Goal: Information Seeking & Learning: Learn about a topic

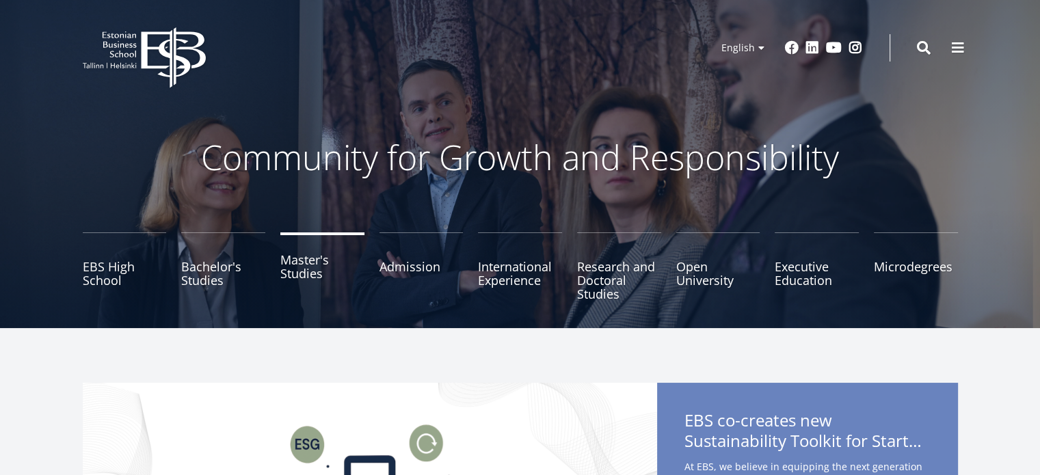
click at [315, 275] on link "Master's Studies" at bounding box center [322, 267] width 84 height 68
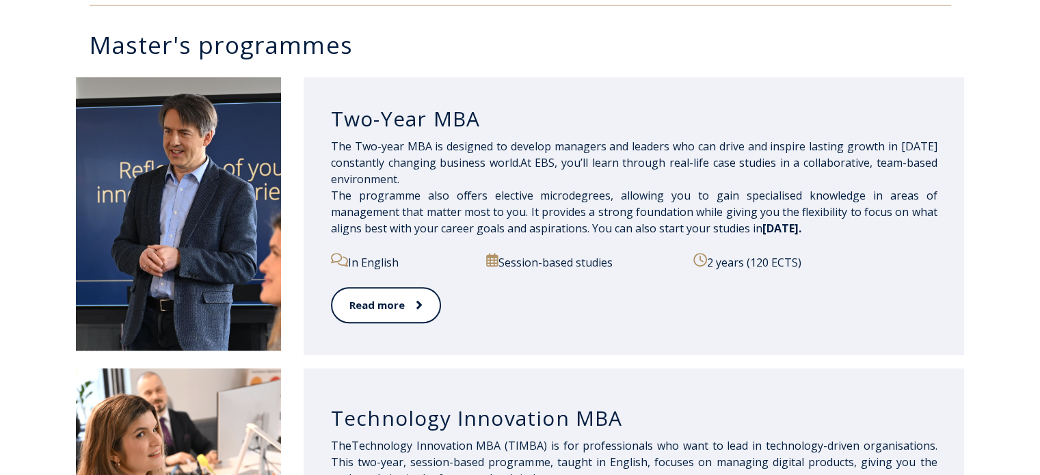
scroll to position [688, 0]
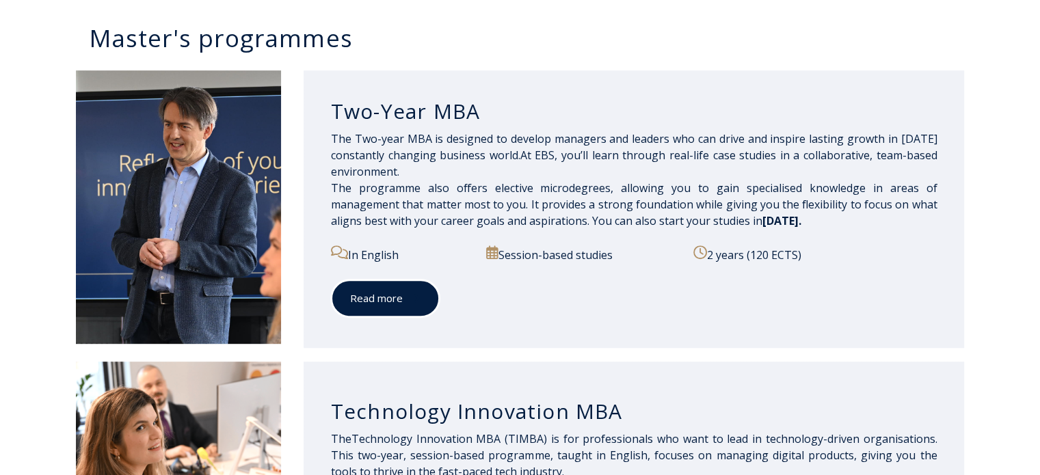
click at [408, 294] on span at bounding box center [412, 298] width 18 height 14
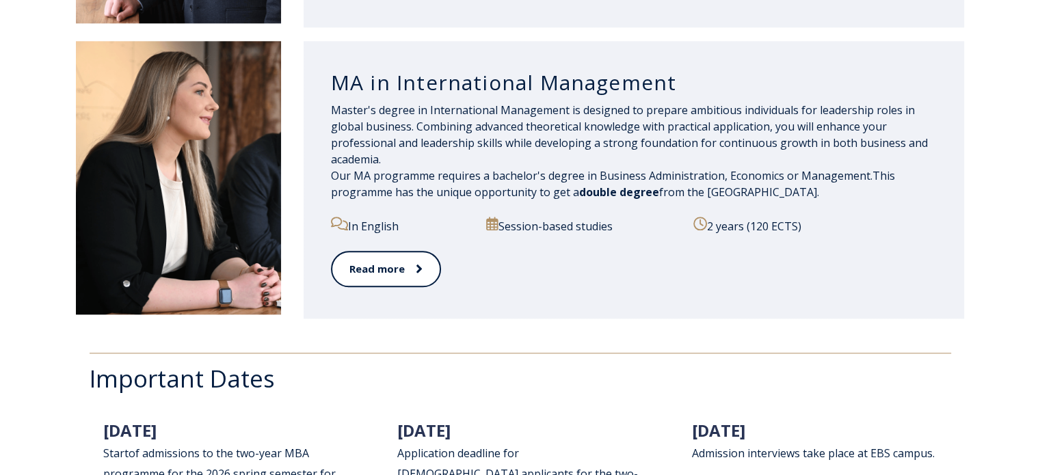
scroll to position [1598, 0]
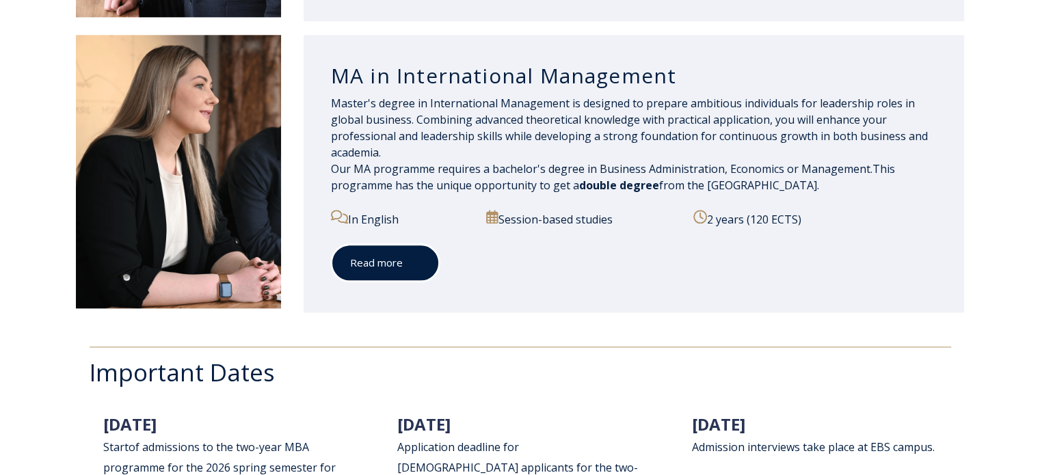
click at [403, 261] on span at bounding box center [412, 263] width 18 height 14
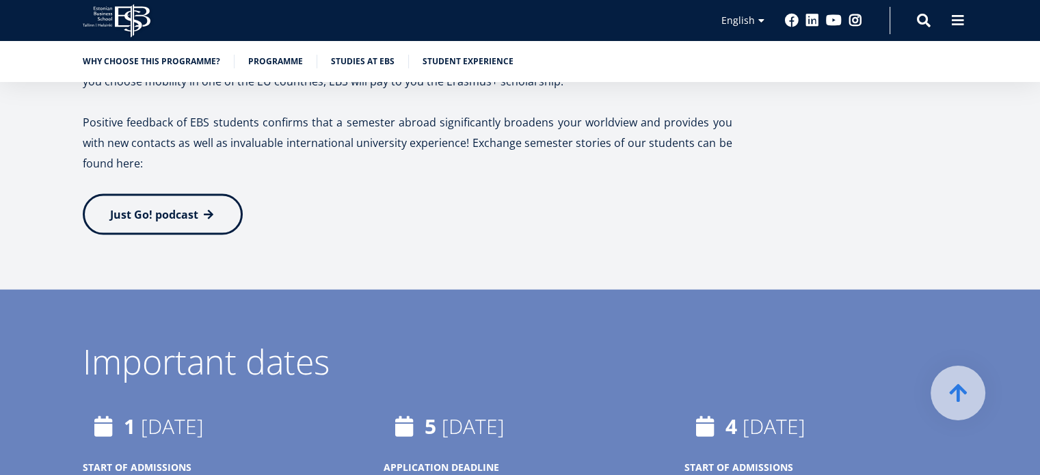
scroll to position [3015, 0]
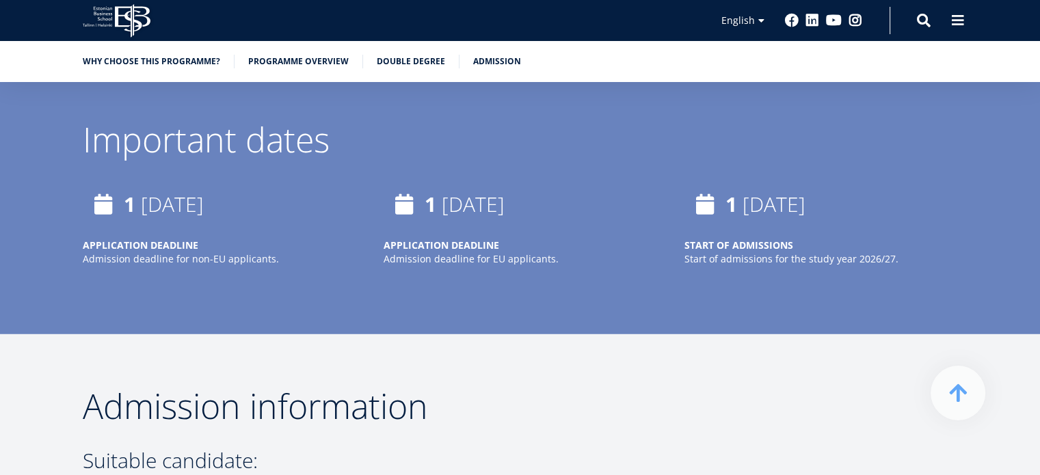
scroll to position [3699, 0]
